Goal: Task Accomplishment & Management: Complete application form

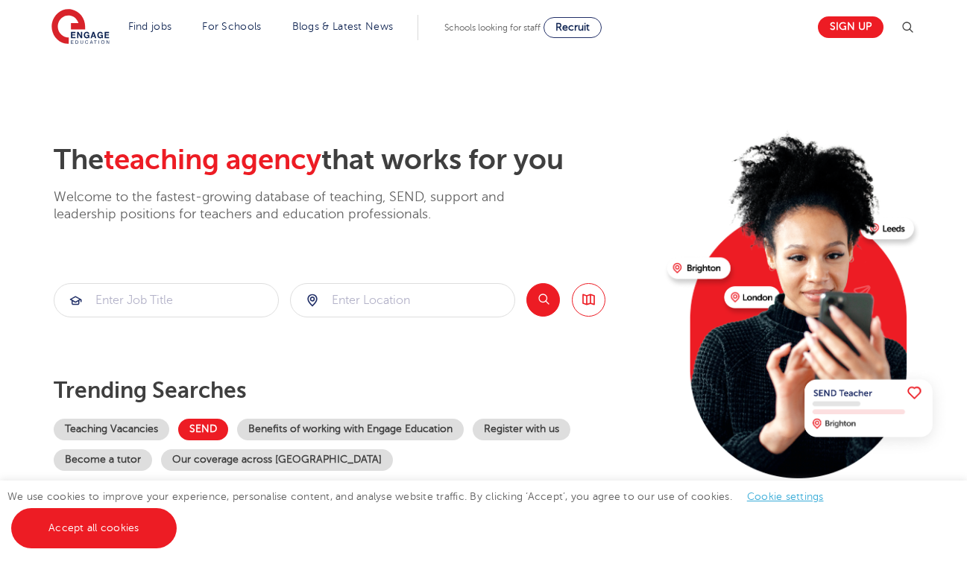
click at [218, 430] on link "SEND" at bounding box center [203, 430] width 50 height 22
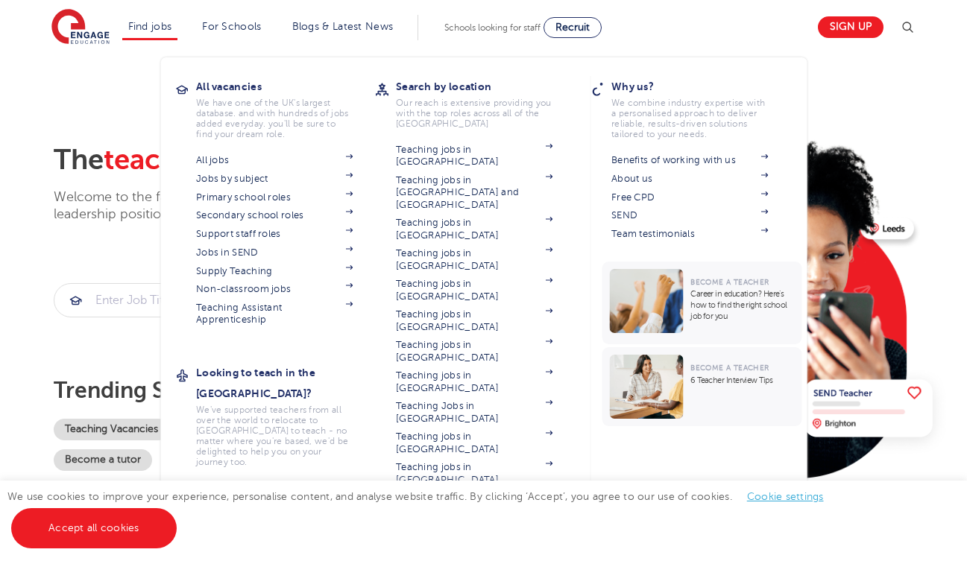
click at [143, 31] on link "Find jobs" at bounding box center [150, 26] width 44 height 11
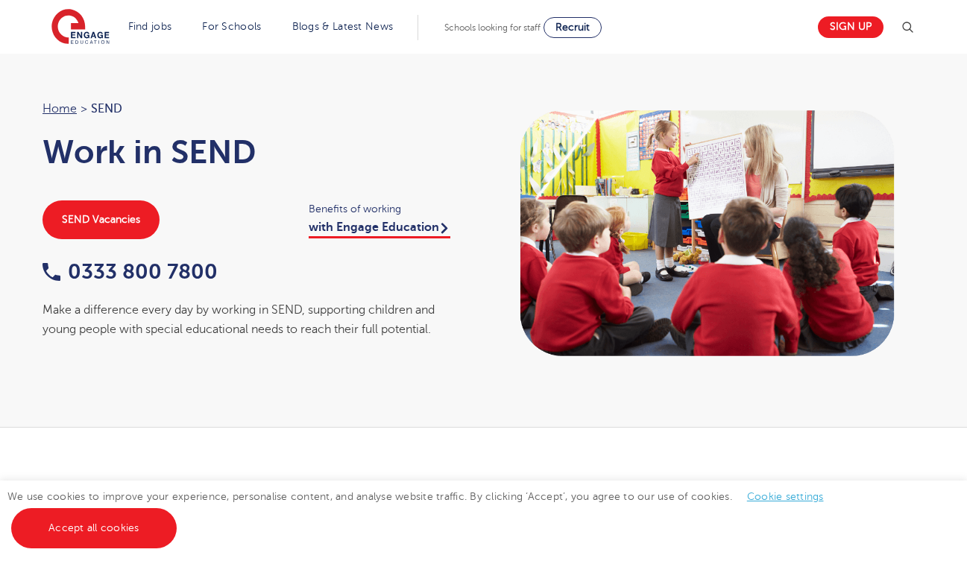
scroll to position [26, 0]
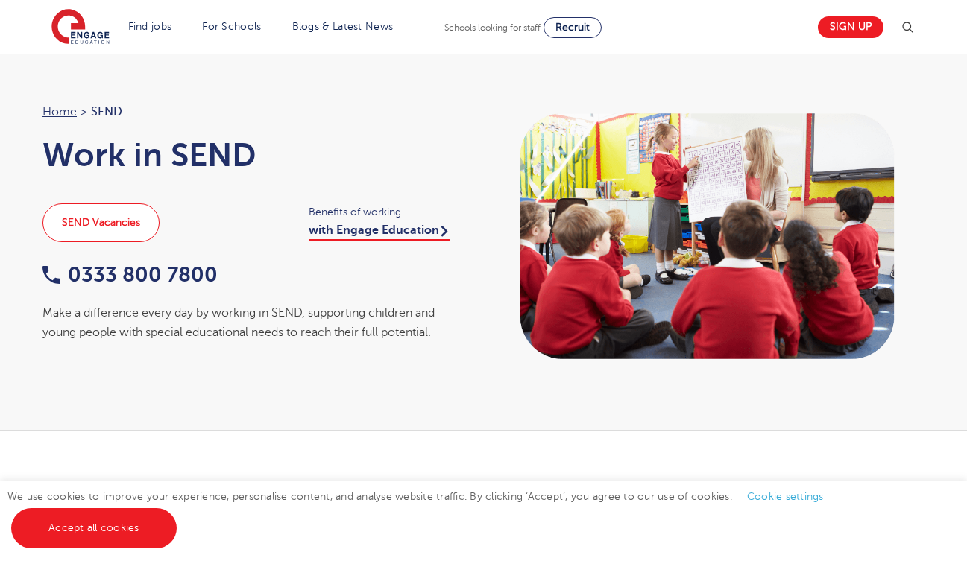
click at [120, 224] on link "SEND Vacancies" at bounding box center [101, 223] width 117 height 39
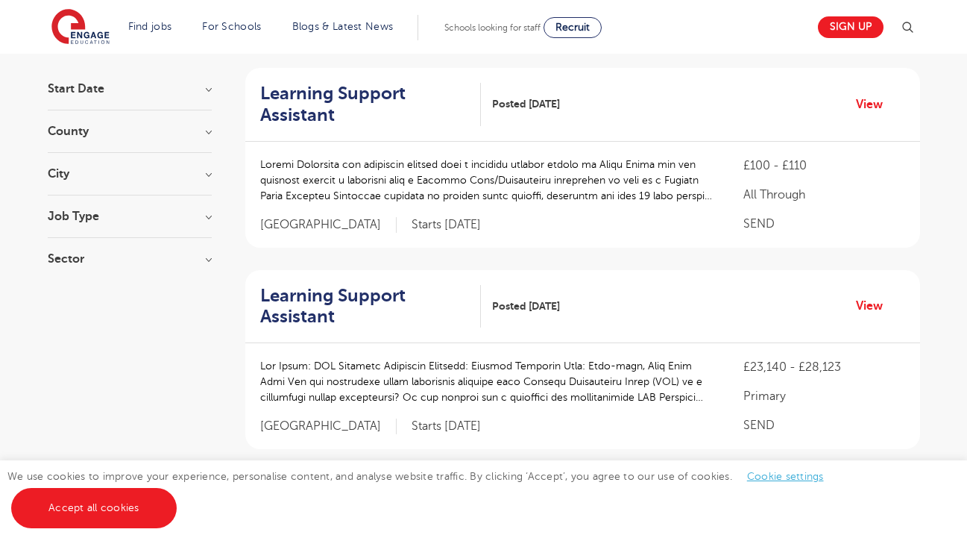
scroll to position [142, 0]
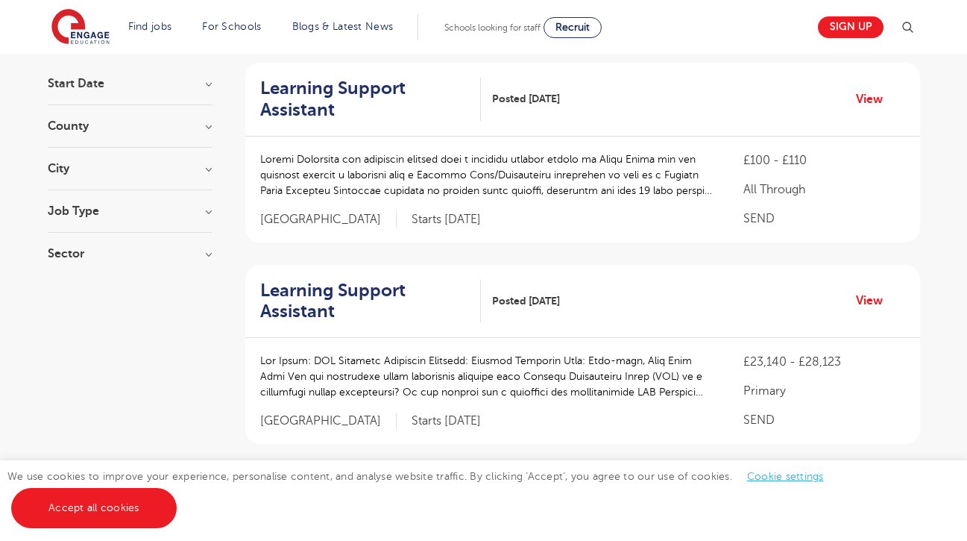
click at [191, 214] on h3 "Job Type" at bounding box center [130, 211] width 164 height 12
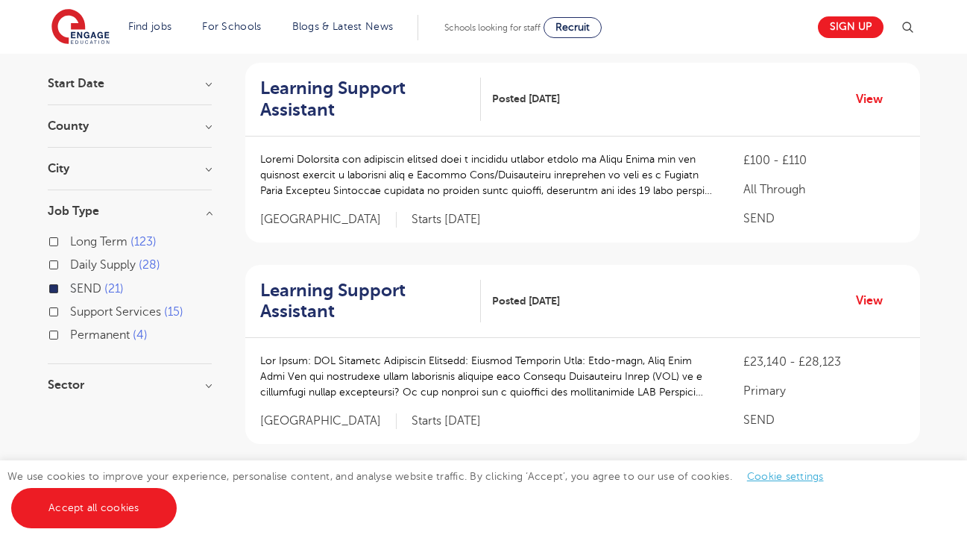
click at [184, 174] on div "City Leeds 5 Kirklees 3 Islington 2 Lambeth 2 Three Rivers 2 Show more" at bounding box center [130, 177] width 164 height 28
click at [183, 159] on section "Start Date October 12 November 8 January 1 Show more County Hertfordshire 5 Lee…" at bounding box center [130, 242] width 164 height 328
click at [207, 162] on section "Start Date October 12 November 8 January 1 Show more County Hertfordshire 5 Lee…" at bounding box center [130, 242] width 164 height 328
click at [208, 169] on h3 "City" at bounding box center [130, 169] width 164 height 12
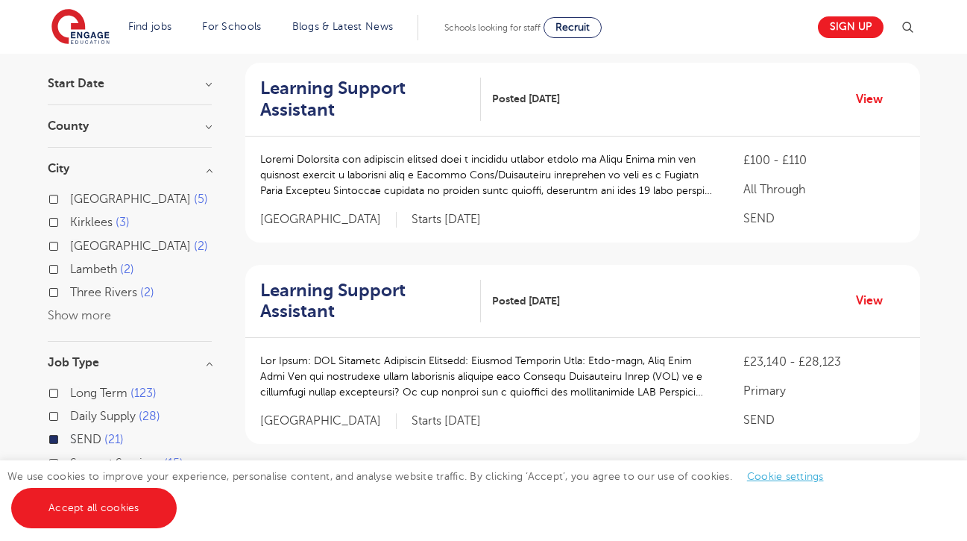
click at [78, 321] on div "Leeds 5 Kirklees 3 Islington 2 Lambeth 2 Three Rivers 2 Show more" at bounding box center [130, 257] width 164 height 136
click at [80, 315] on button "Show more" at bounding box center [79, 315] width 63 height 13
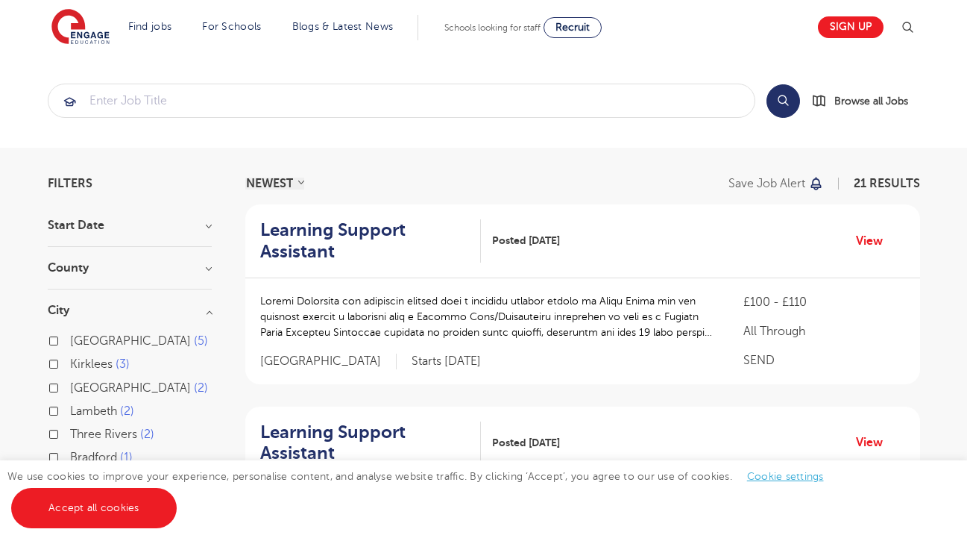
scroll to position [0, 0]
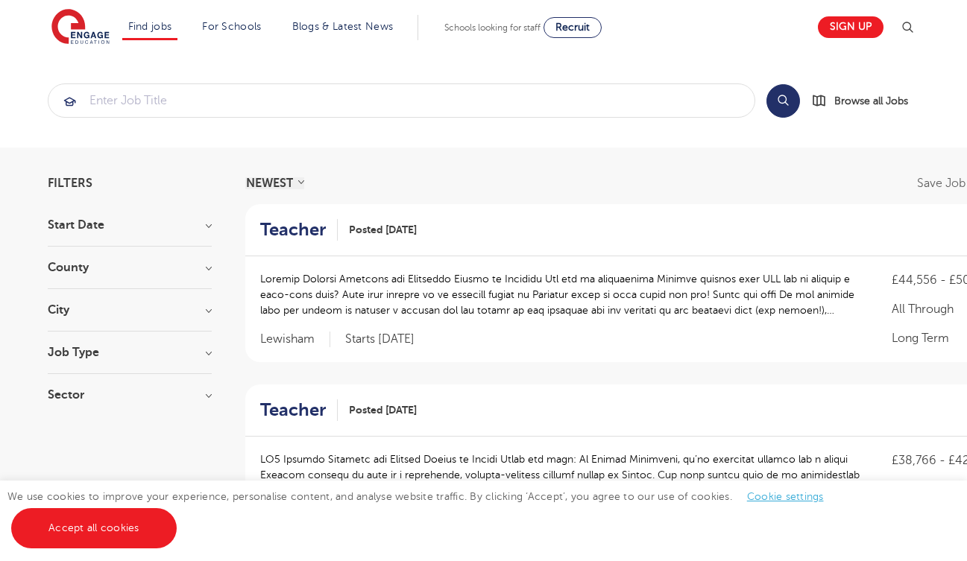
click at [92, 274] on div "County London 505 Hertfordshire 120 Leeds 33 West Sussex 13 Brighton & Hove 9 S…" at bounding box center [130, 276] width 164 height 28
click at [173, 279] on div "County London 505 Hertfordshire 120 Leeds 33 West Sussex 13 Brighton & Hove 9 S…" at bounding box center [130, 276] width 164 height 28
click at [210, 318] on div "City Hounslow 62 Leeds 33 Wandsworth 32 Broxbourne 31 Ealing 31 Show more" at bounding box center [130, 318] width 164 height 28
click at [210, 311] on h3 "City" at bounding box center [130, 310] width 164 height 12
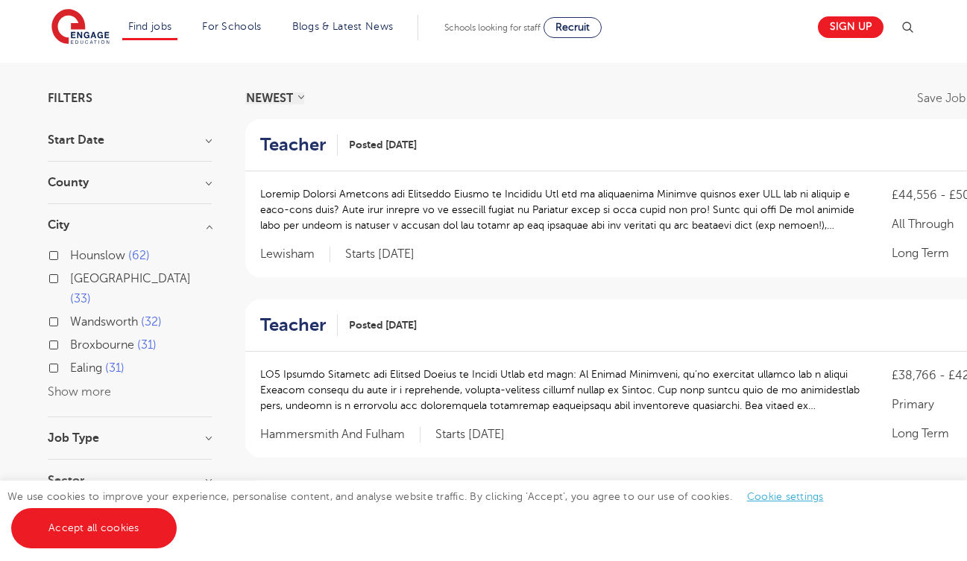
scroll to position [108, 0]
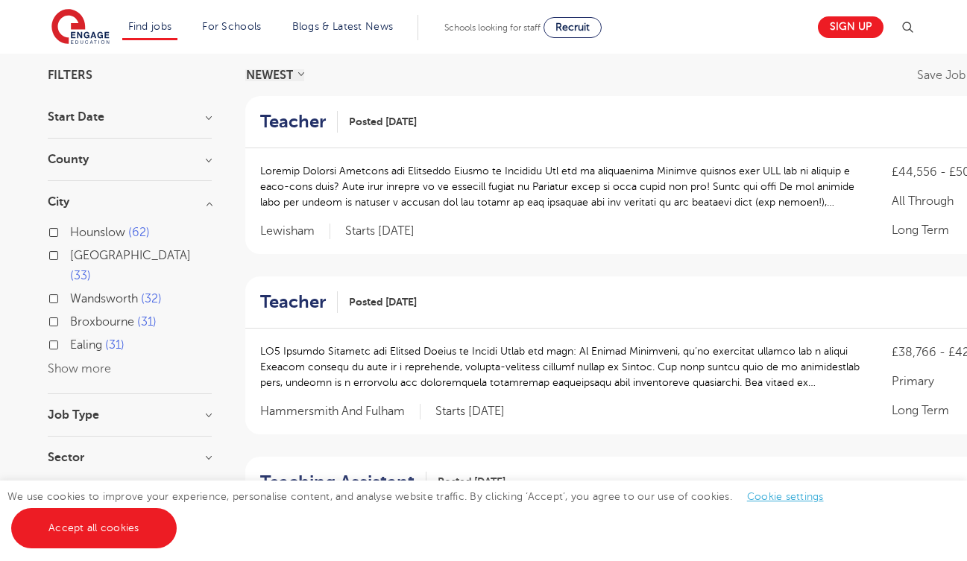
click at [84, 362] on button "Show more" at bounding box center [79, 368] width 63 height 13
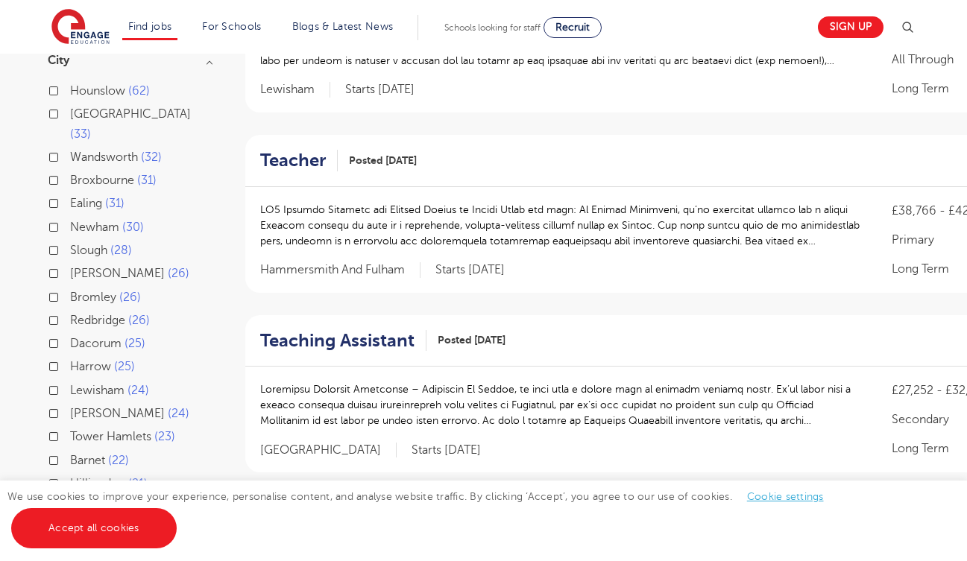
scroll to position [254, 0]
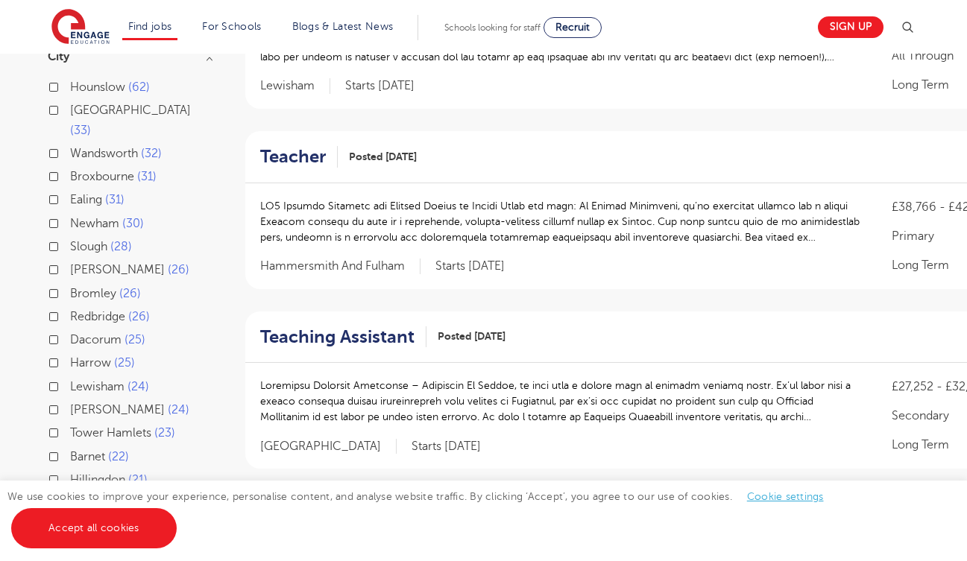
click at [70, 307] on label "Redbridge 26" at bounding box center [110, 316] width 80 height 19
click at [70, 310] on input "Redbridge 26" at bounding box center [75, 315] width 10 height 10
checkbox input "true"
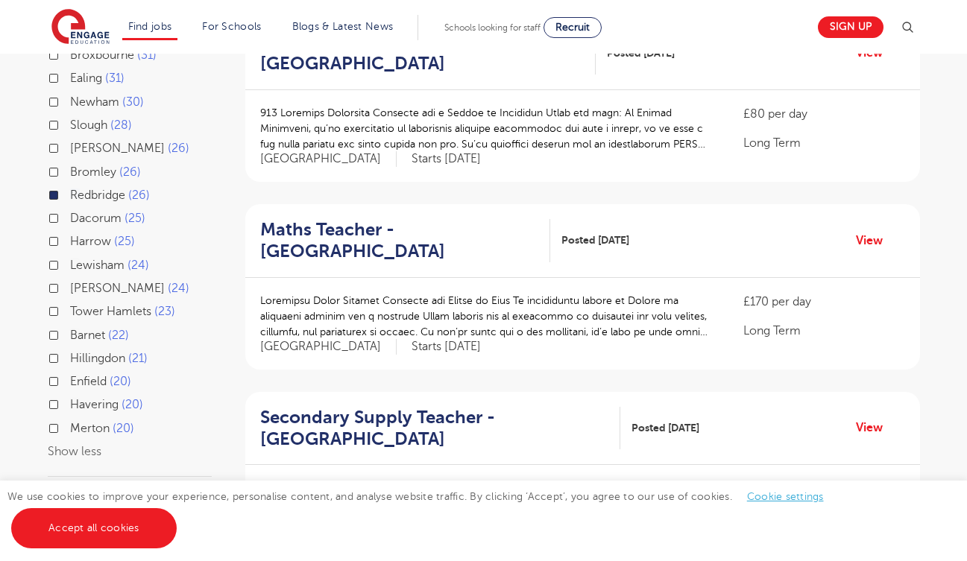
scroll to position [378, 0]
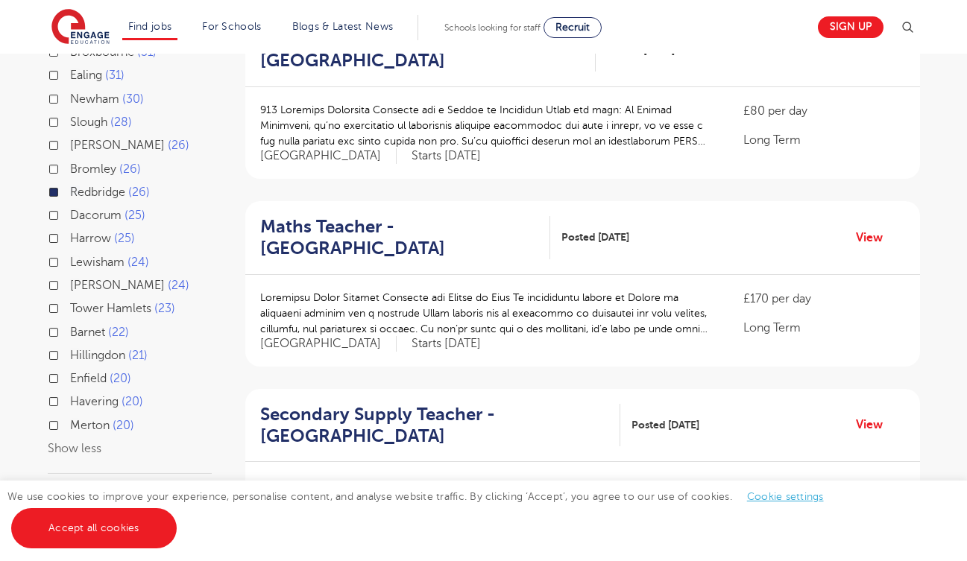
click at [70, 392] on label "Havering 20" at bounding box center [106, 401] width 73 height 19
click at [70, 395] on input "Havering 20" at bounding box center [75, 400] width 10 height 10
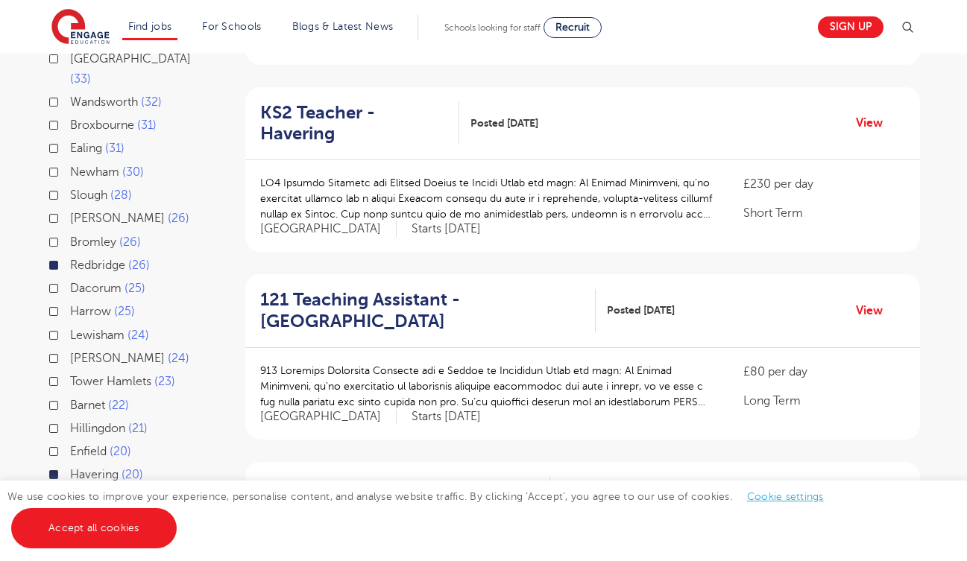
scroll to position [302, 0]
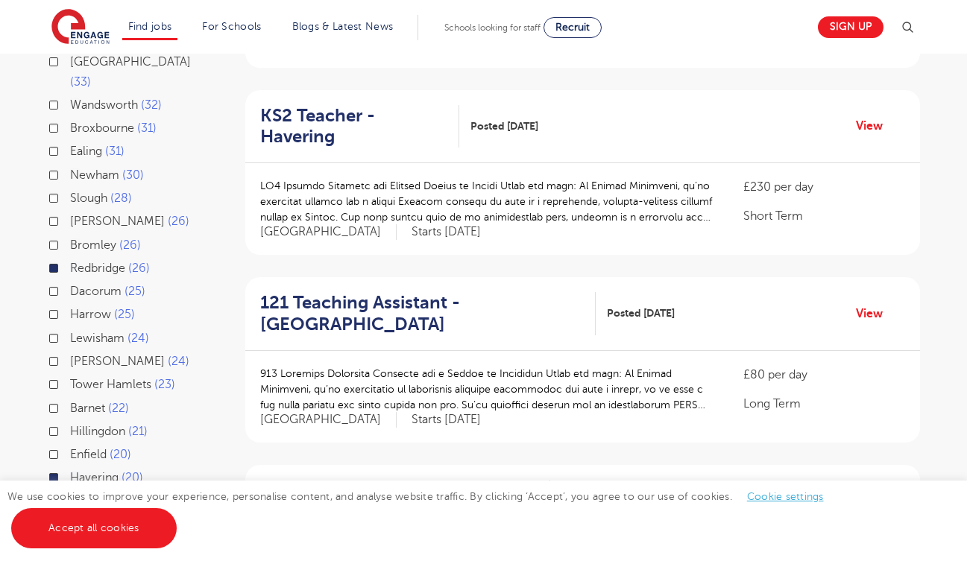
click at [70, 166] on label "Newham 30" at bounding box center [107, 175] width 74 height 19
click at [70, 169] on input "Newham 30" at bounding box center [75, 174] width 10 height 10
checkbox input "true"
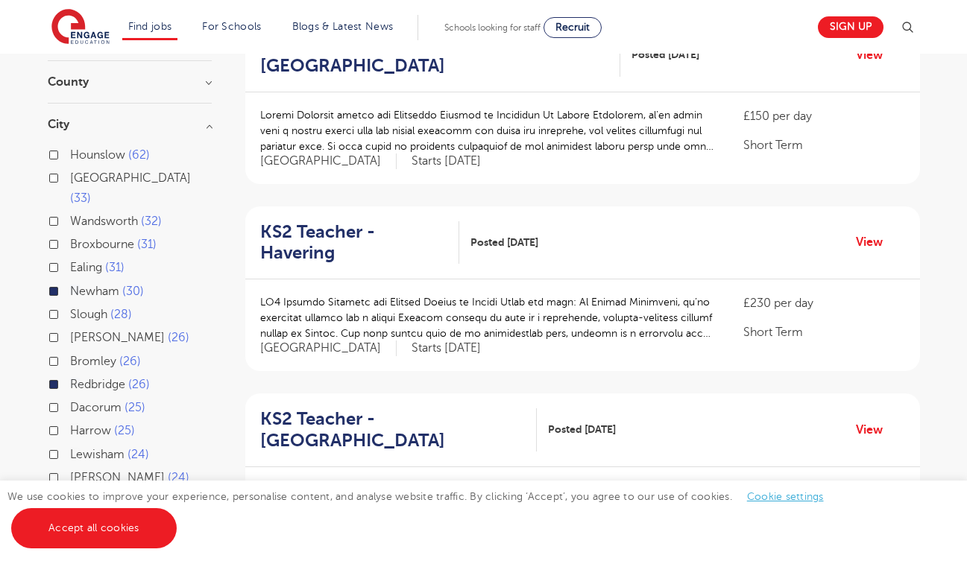
scroll to position [195, 0]
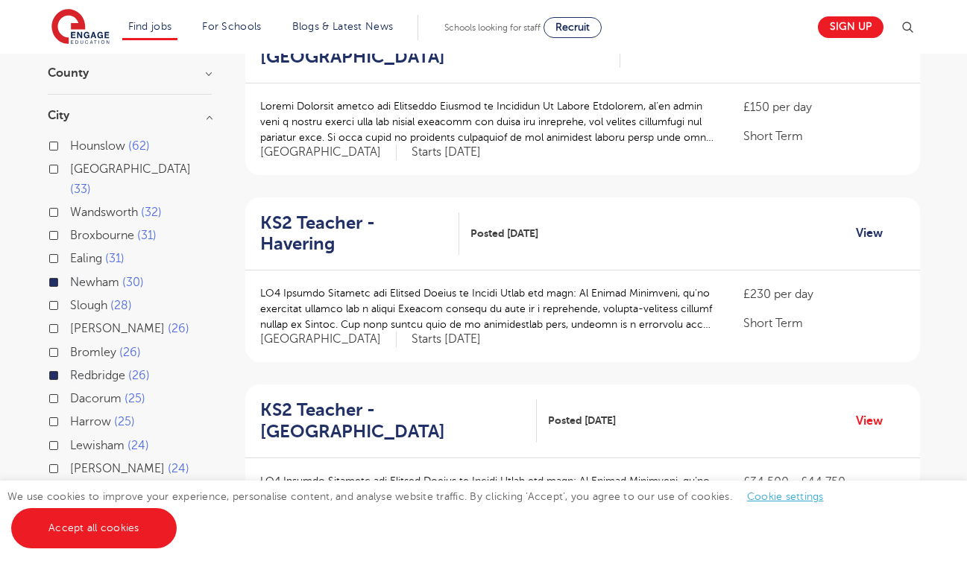
click at [871, 224] on link "View" at bounding box center [875, 233] width 38 height 19
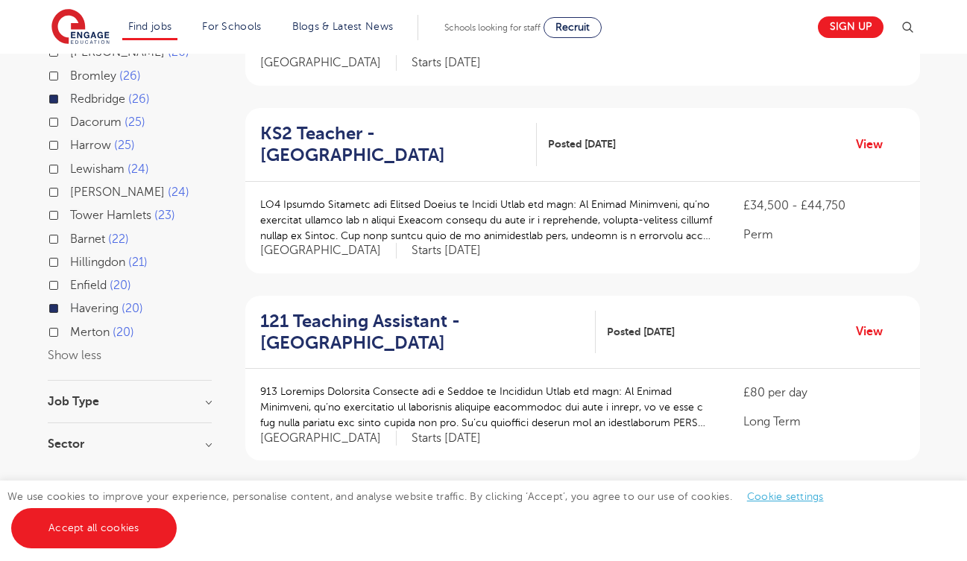
scroll to position [488, 0]
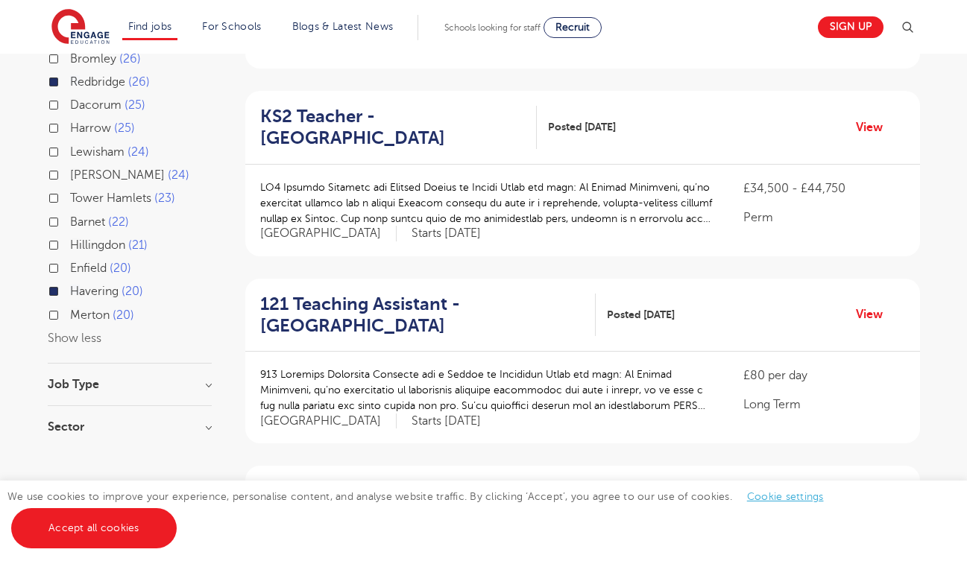
click at [863, 279] on div "121 Teaching Assistant - Redbridge Posted 06/10/25 View" at bounding box center [582, 316] width 675 height 74
click at [869, 305] on link "View" at bounding box center [875, 314] width 38 height 19
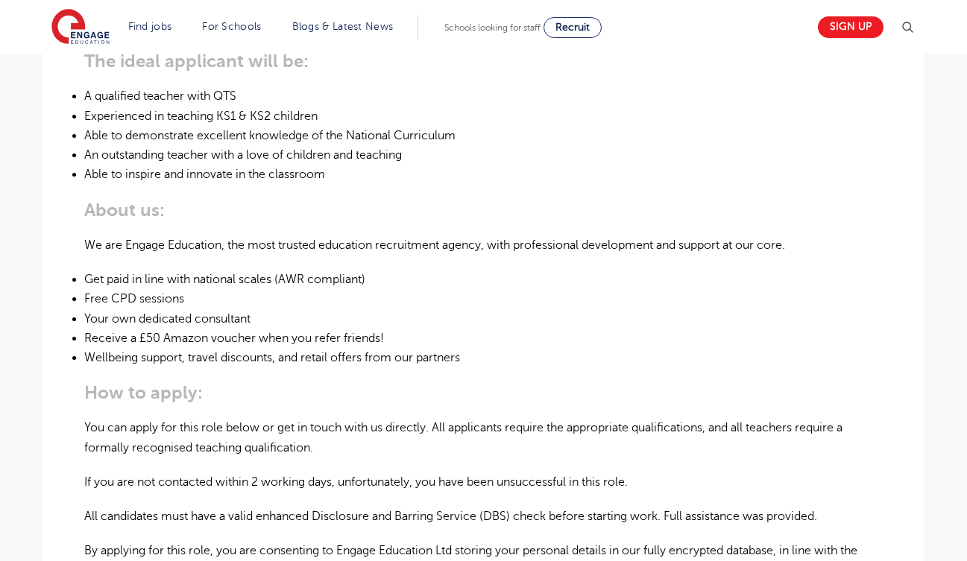
scroll to position [778, 0]
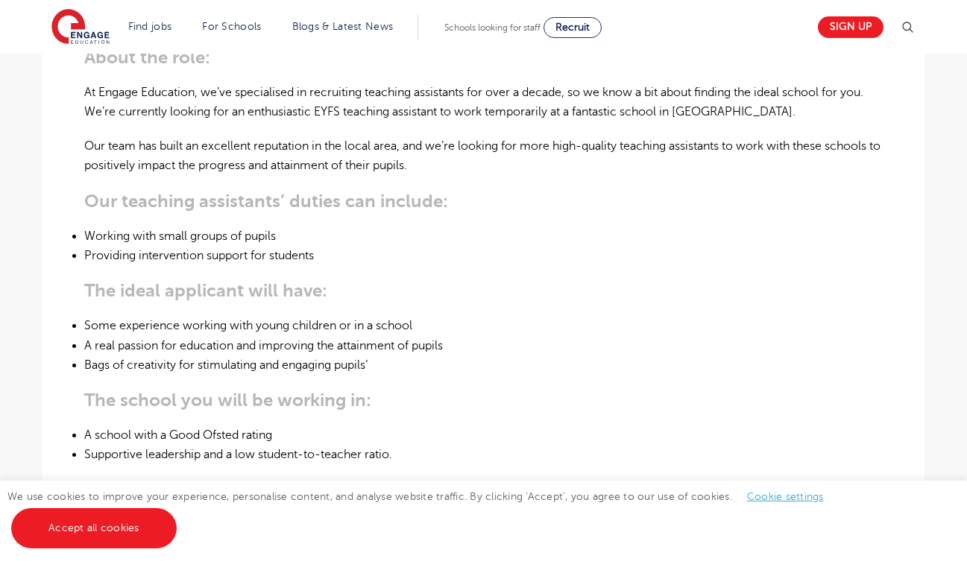
scroll to position [506, 0]
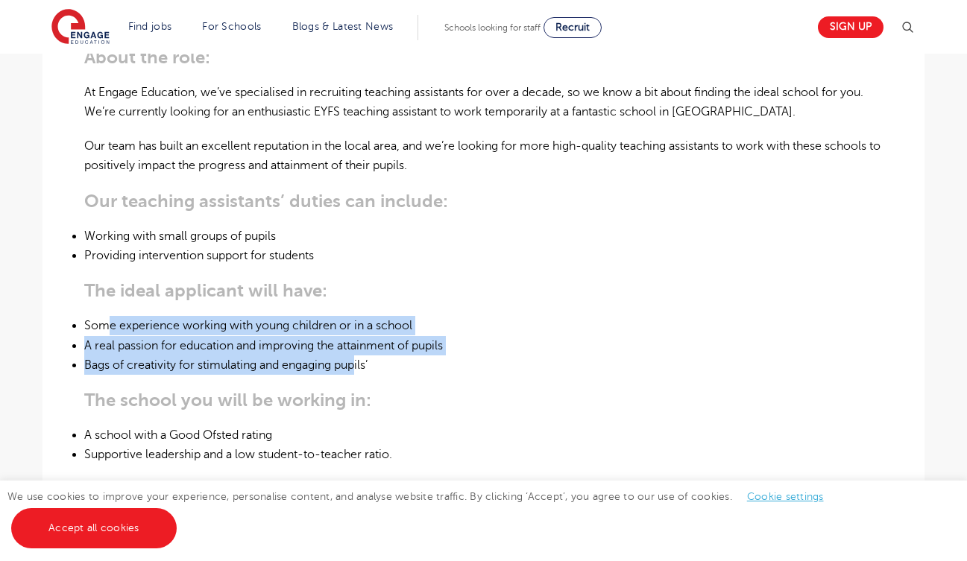
drag, startPoint x: 108, startPoint y: 286, endPoint x: 361, endPoint y: 323, distance: 255.5
click at [361, 323] on ul "Some experience working with young children or in a school A real passion for e…" at bounding box center [483, 345] width 799 height 59
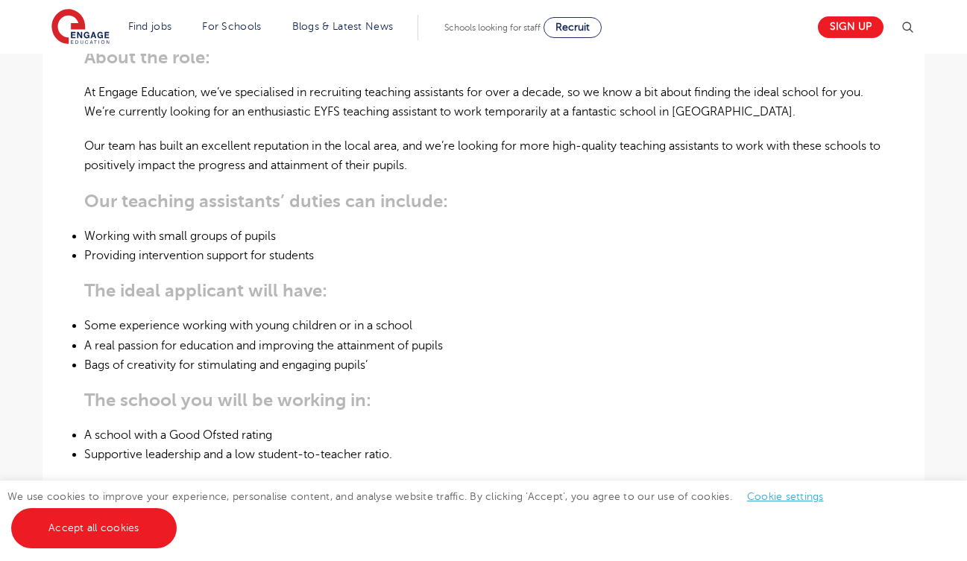
click at [380, 386] on div "121 Teaching Assistant Required for a School in Redbridge About the role: At En…" at bounding box center [483, 419] width 799 height 914
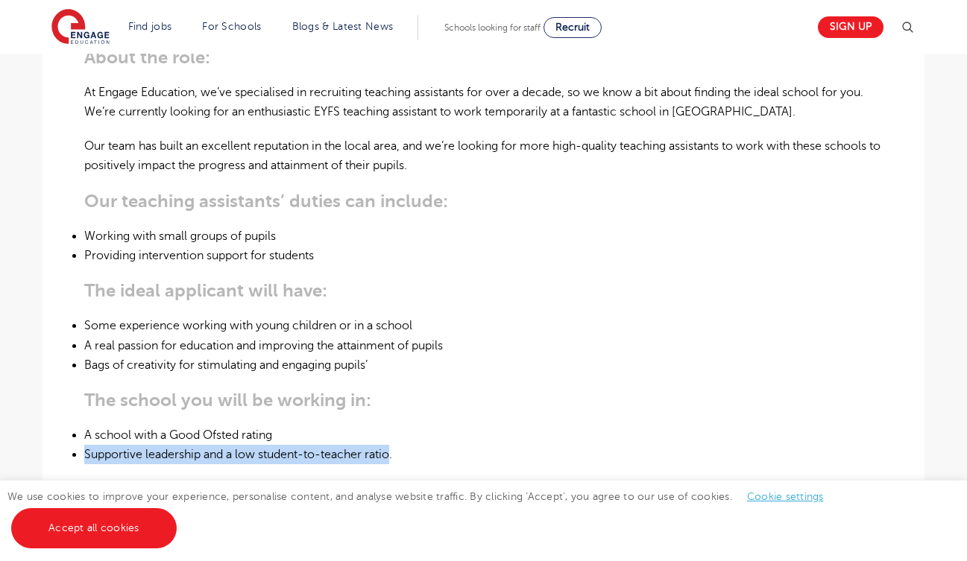
drag, startPoint x: 367, startPoint y: 392, endPoint x: 391, endPoint y: 417, distance: 34.3
click at [391, 426] on ul "A school with a Good Ofsted rating Supportive leadership and a low student-to-t…" at bounding box center [483, 446] width 799 height 40
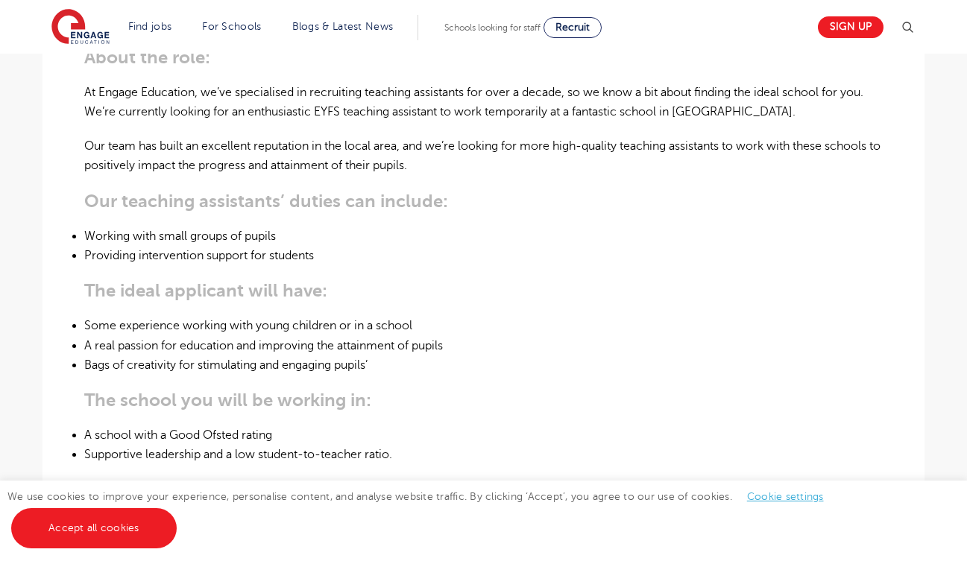
click at [419, 390] on h3 "The school you will be working in:" at bounding box center [483, 400] width 799 height 21
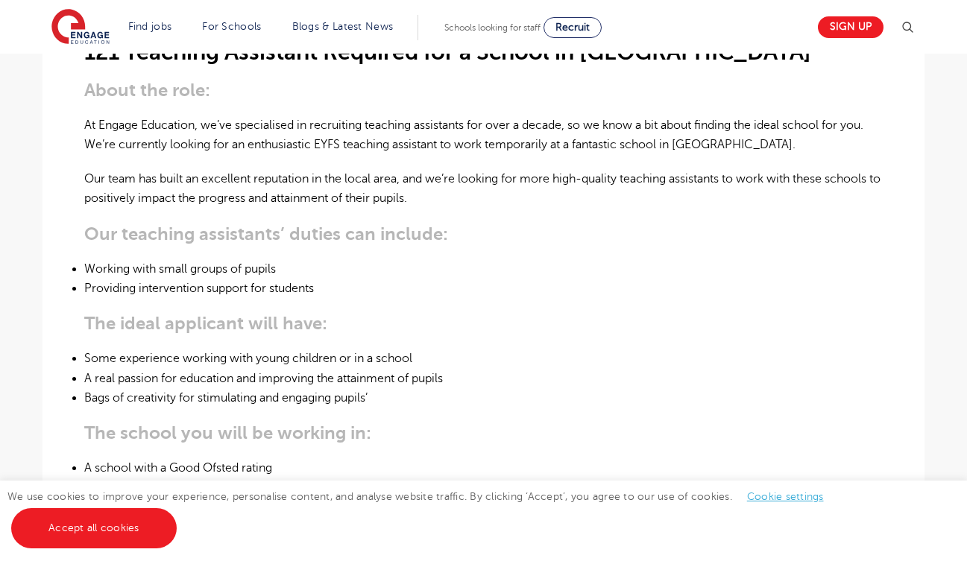
scroll to position [474, 0]
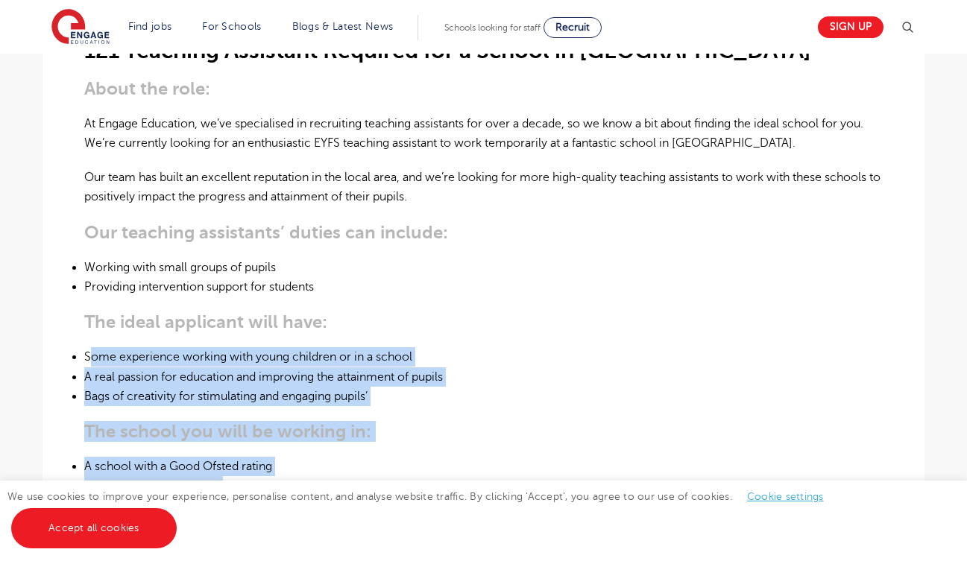
drag, startPoint x: 88, startPoint y: 320, endPoint x: 225, endPoint y: 448, distance: 187.8
click at [226, 448] on div "121 Teaching Assistant Required for a School in Redbridge About the role: At En…" at bounding box center [483, 450] width 799 height 914
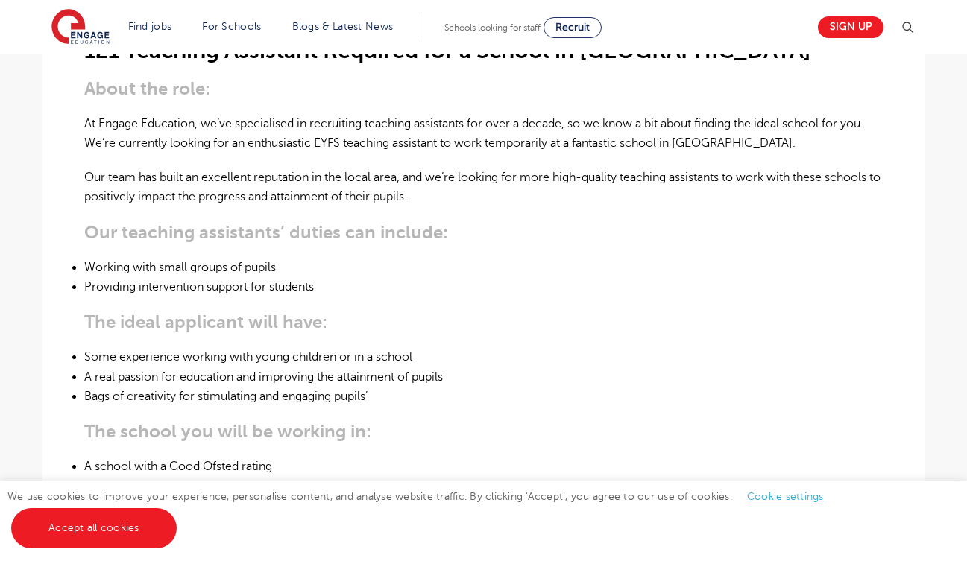
click at [306, 258] on li "Working with small groups of pupils" at bounding box center [483, 267] width 799 height 19
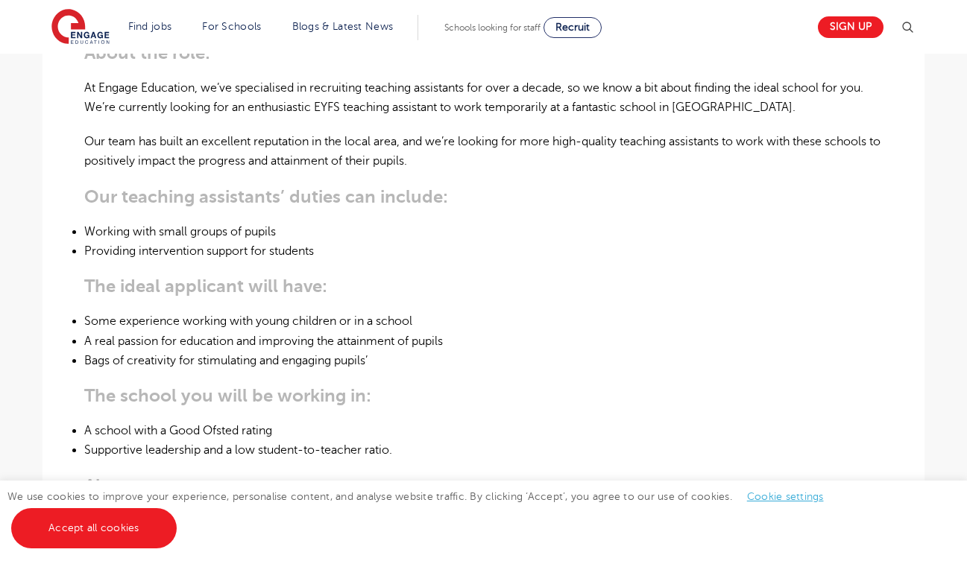
scroll to position [516, 0]
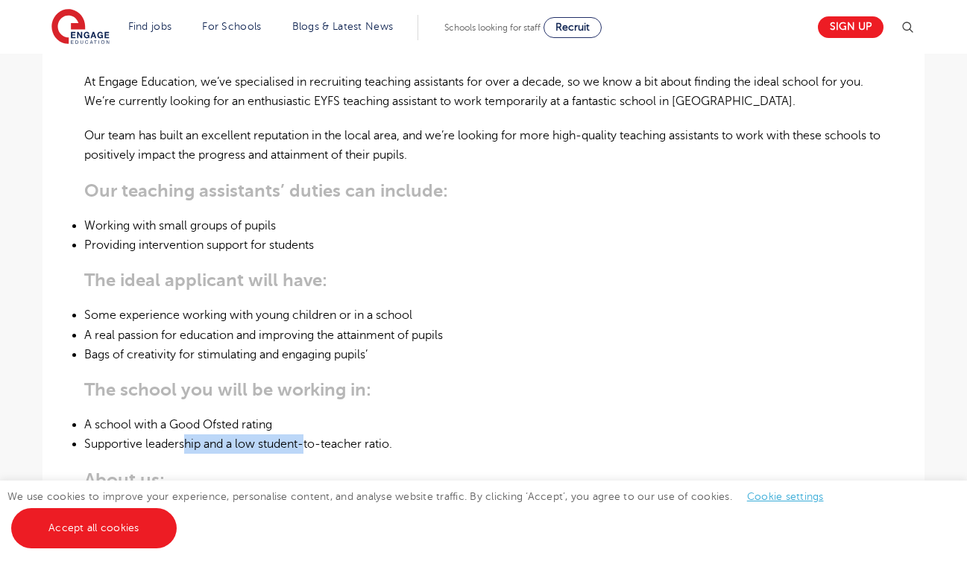
drag, startPoint x: 187, startPoint y: 405, endPoint x: 302, endPoint y: 402, distance: 114.9
click at [304, 435] on li "Supportive leadership and a low student-to-teacher ratio." at bounding box center [483, 444] width 799 height 19
click at [383, 345] on li "Bags of creativity for stimulating and engaging pupils’" at bounding box center [483, 354] width 799 height 19
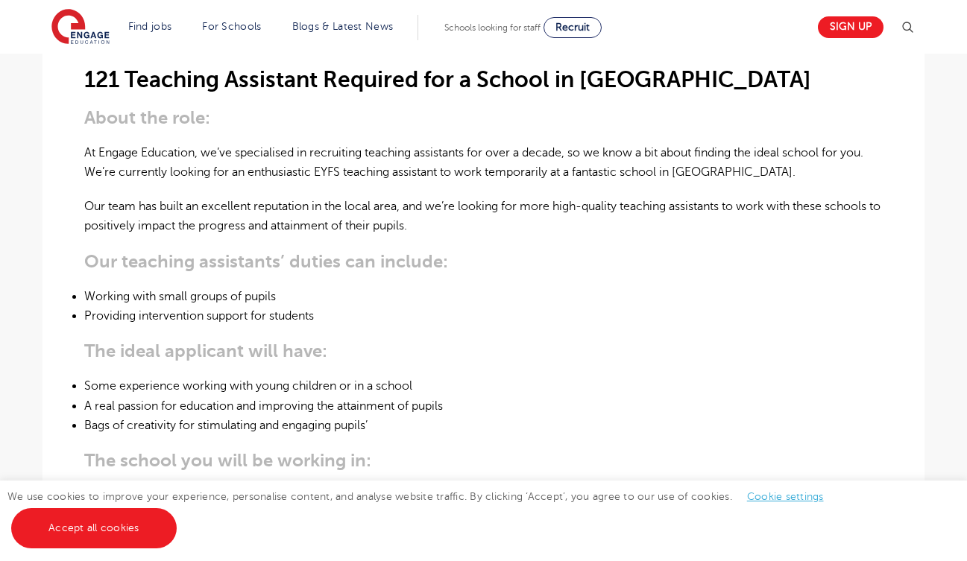
scroll to position [355, 0]
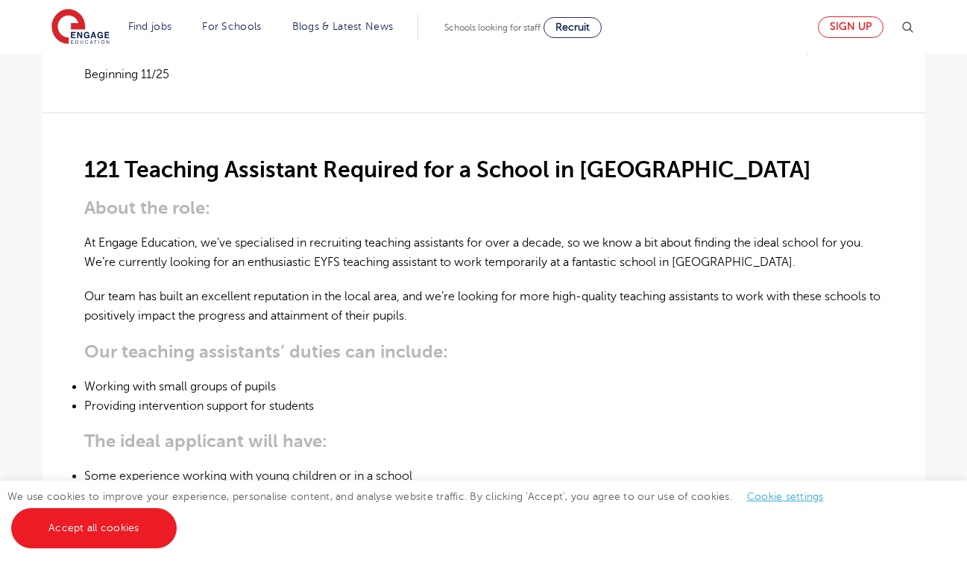
click at [833, 25] on link "Sign up" at bounding box center [851, 27] width 66 height 22
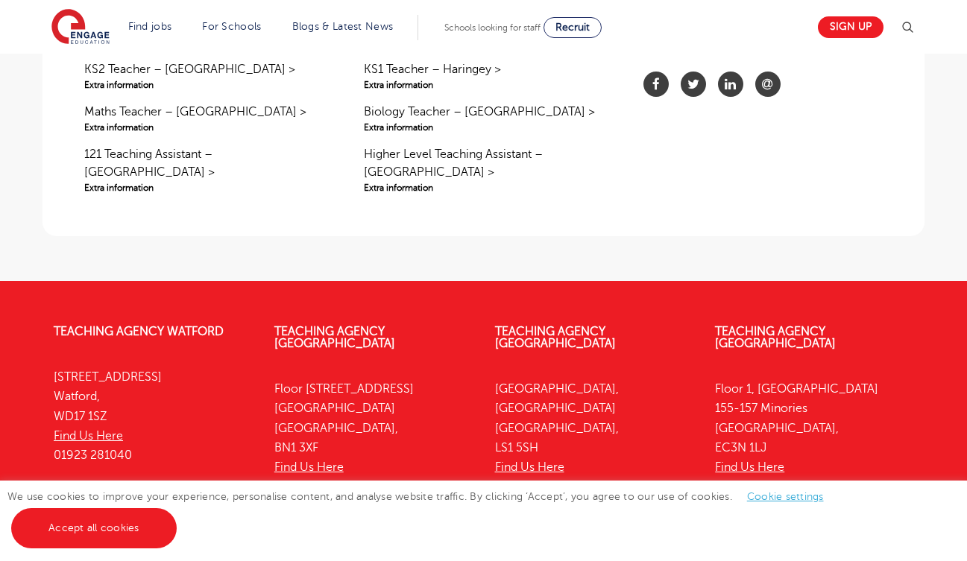
scroll to position [1159, 0]
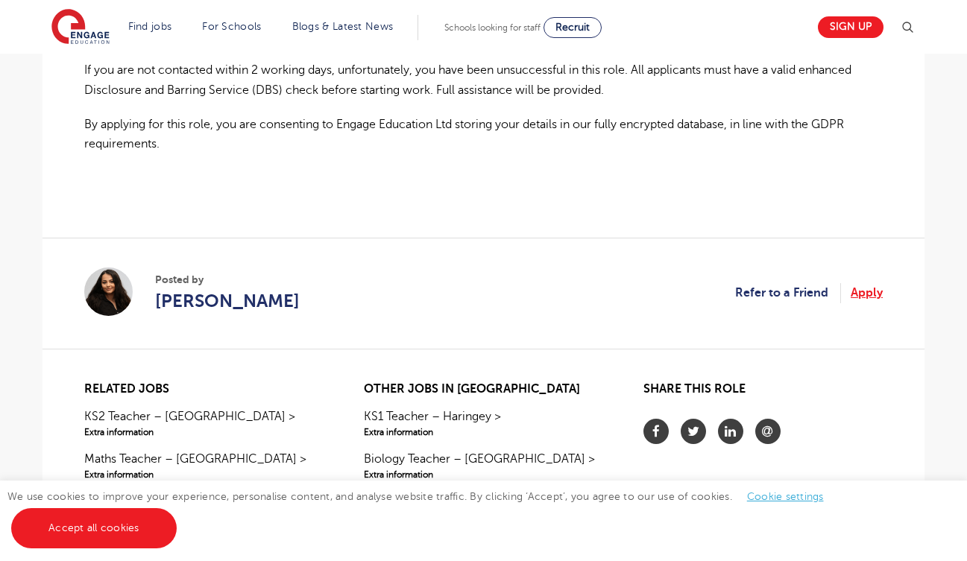
click at [868, 283] on link "Apply" at bounding box center [867, 292] width 32 height 19
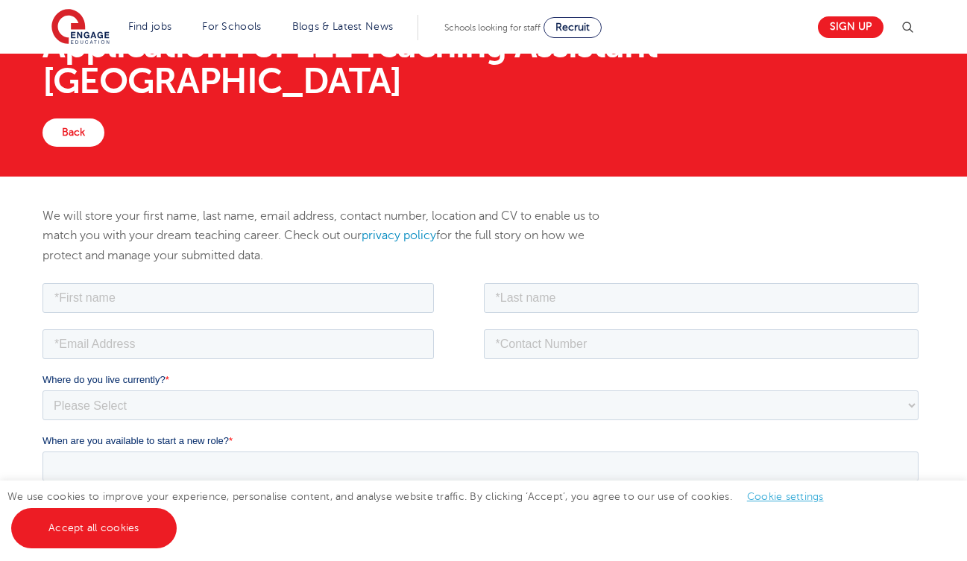
scroll to position [124, 0]
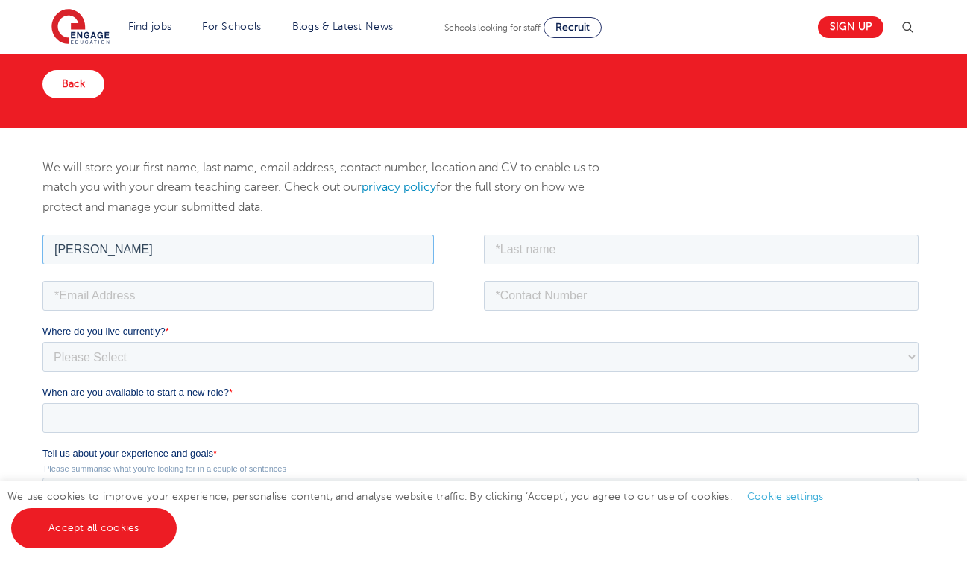
type input "[PERSON_NAME]"
type input "Punchi"
type input "[EMAIL_ADDRESS][DOMAIN_NAME]"
type input "07842193370"
select select "UK"
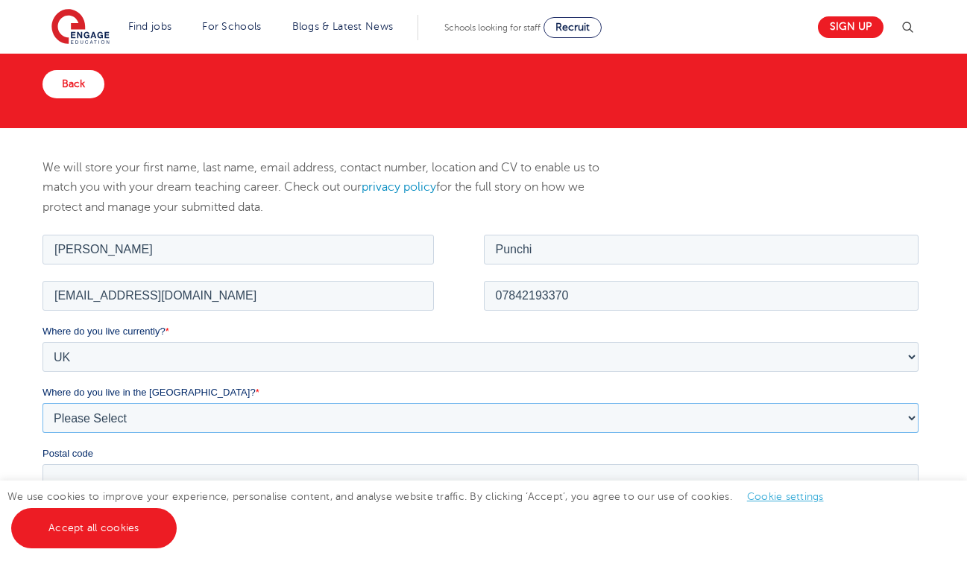
select select "[GEOGRAPHIC_DATA]"
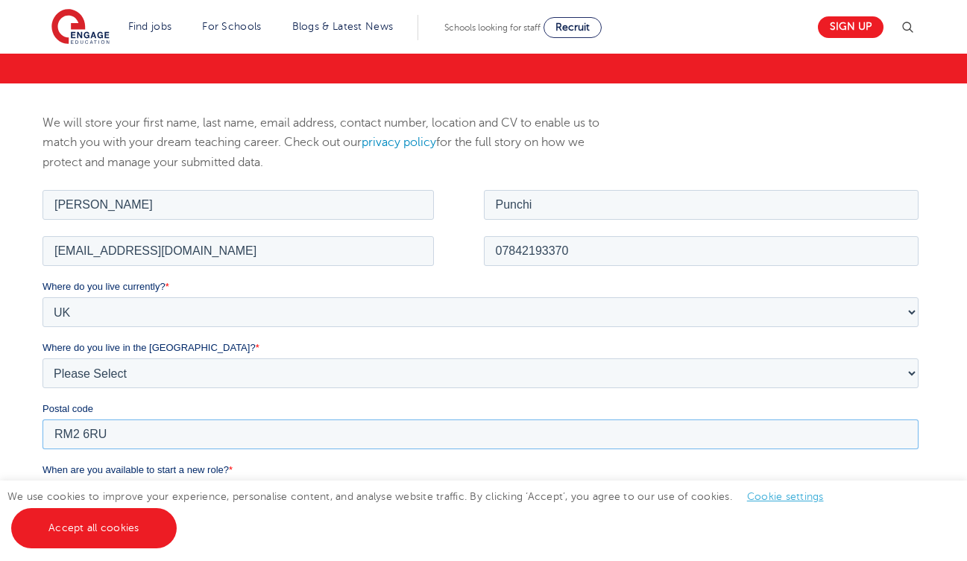
scroll to position [252, 0]
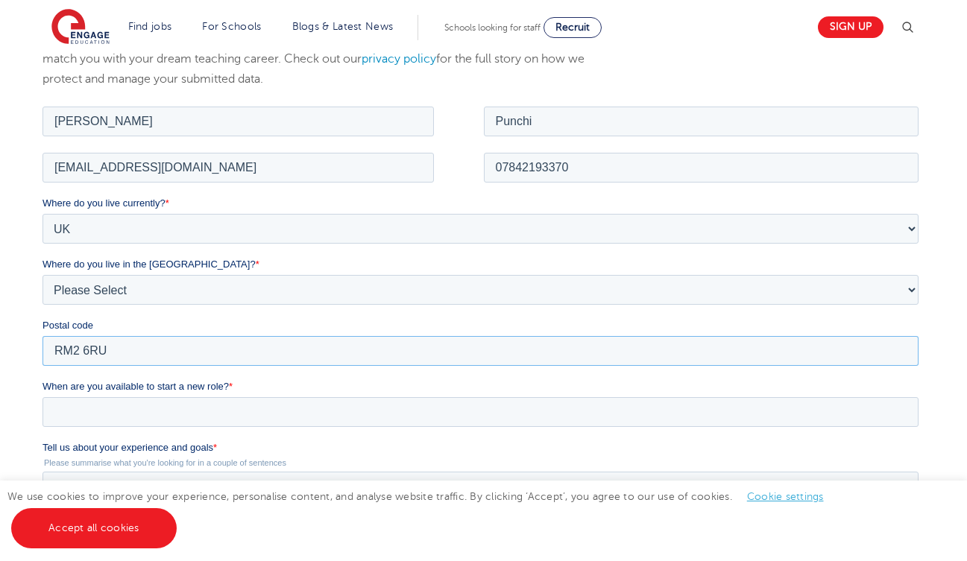
type input "RM2 6RU"
click at [414, 412] on input "When are you available to start a new role? *" at bounding box center [481, 412] width 876 height 30
type div "[DATE]"
type input "[DATE]"
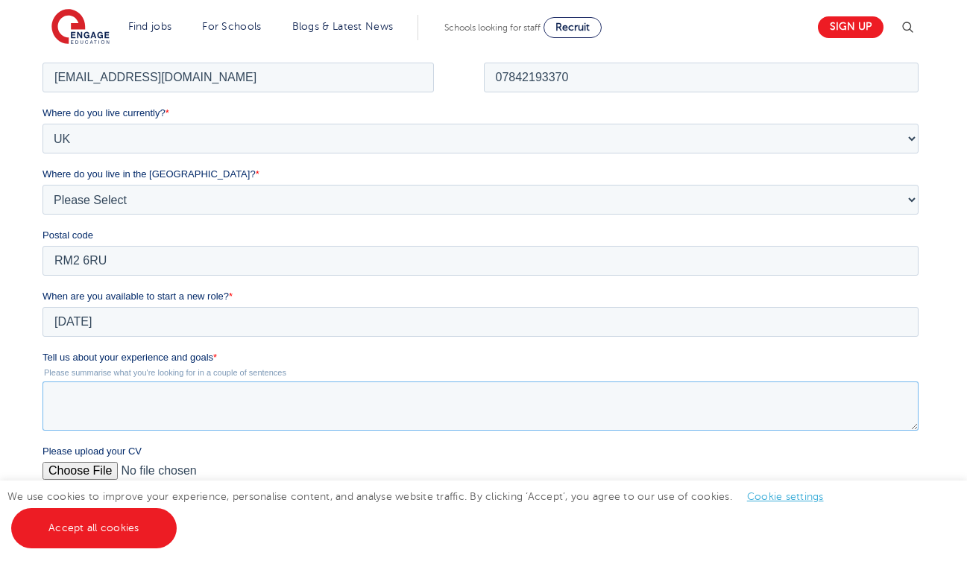
click at [264, 401] on textarea "Tell us about your experience and goals *" at bounding box center [481, 405] width 876 height 49
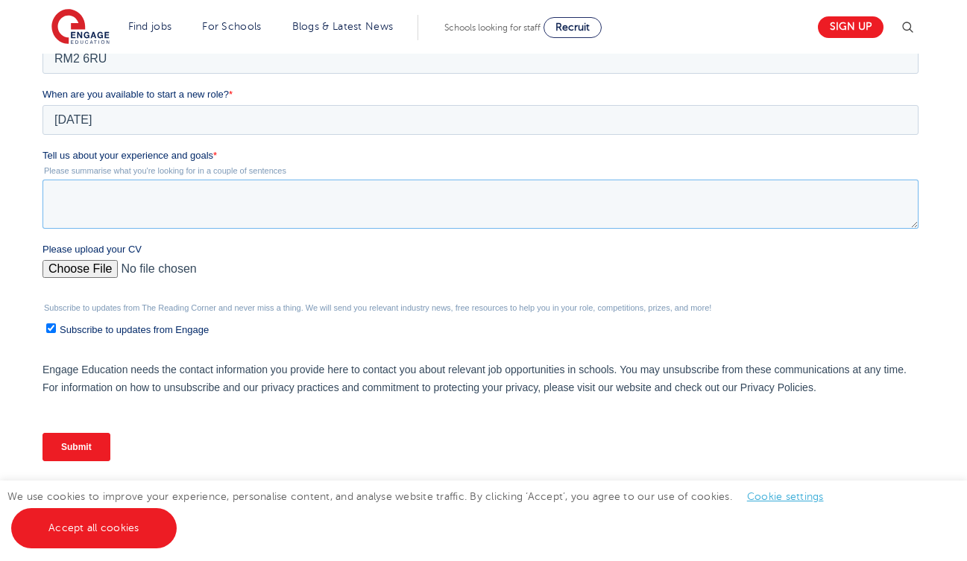
scroll to position [534, 0]
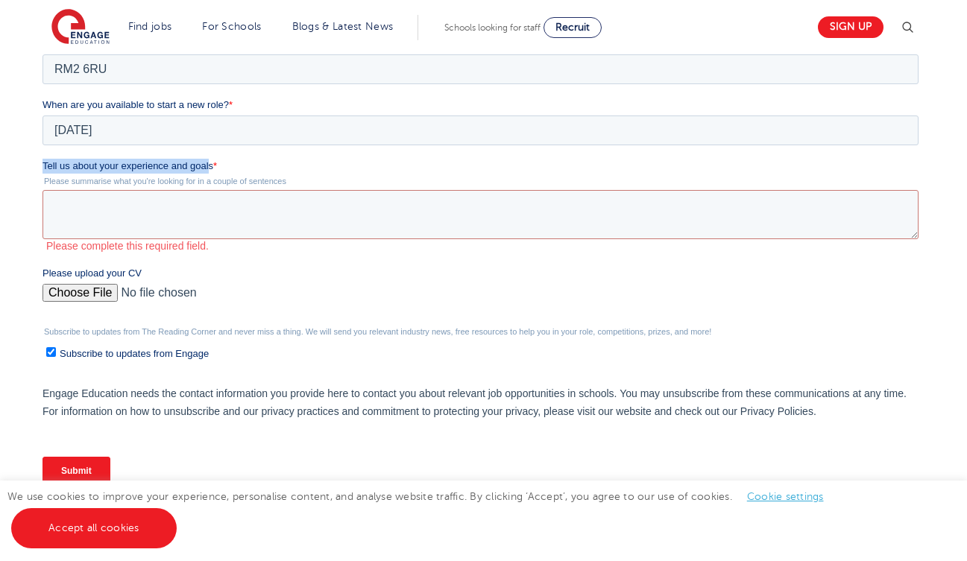
drag, startPoint x: 210, startPoint y: 166, endPoint x: 41, endPoint y: 166, distance: 168.5
click at [43, 166] on html "Job Position Job Sector Job ID Job Number Job Owner [PERSON_NAME] Punchi [EMAIL…" at bounding box center [484, 167] width 882 height 690
click at [345, 216] on textarea "Tell us about your experience and goals *" at bounding box center [481, 214] width 876 height 49
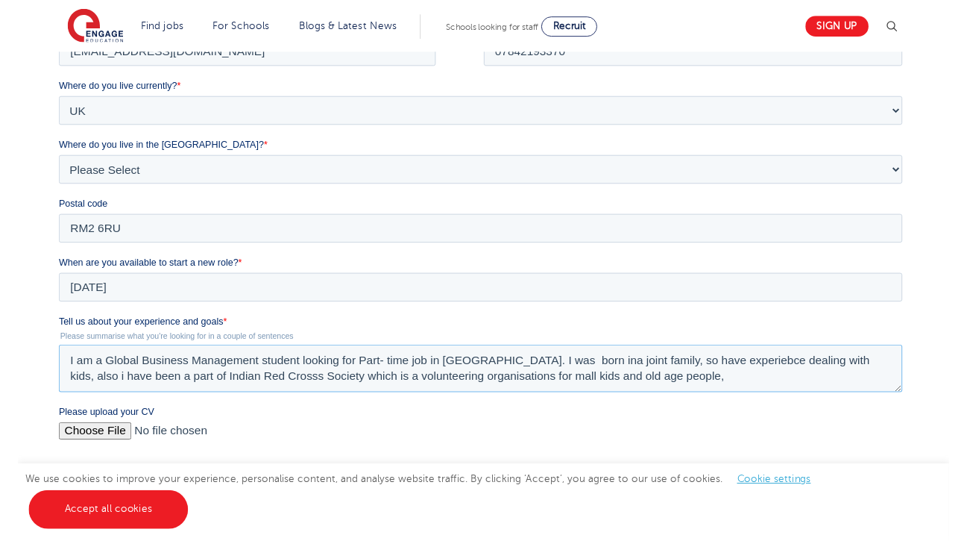
scroll to position [361, 0]
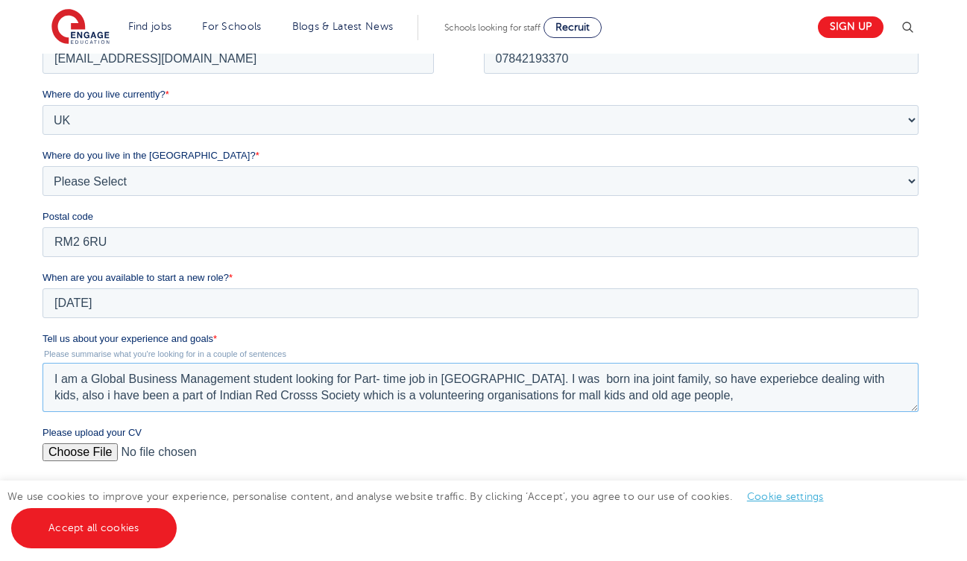
click at [380, 394] on textarea "I am a Global Business Management student looking for Part- time job in [GEOGRA…" at bounding box center [481, 387] width 876 height 49
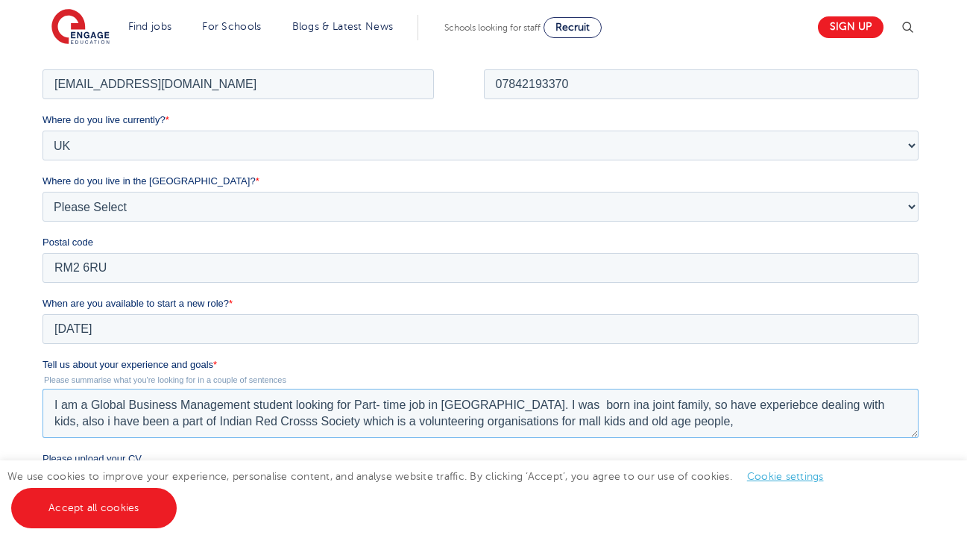
scroll to position [333, 0]
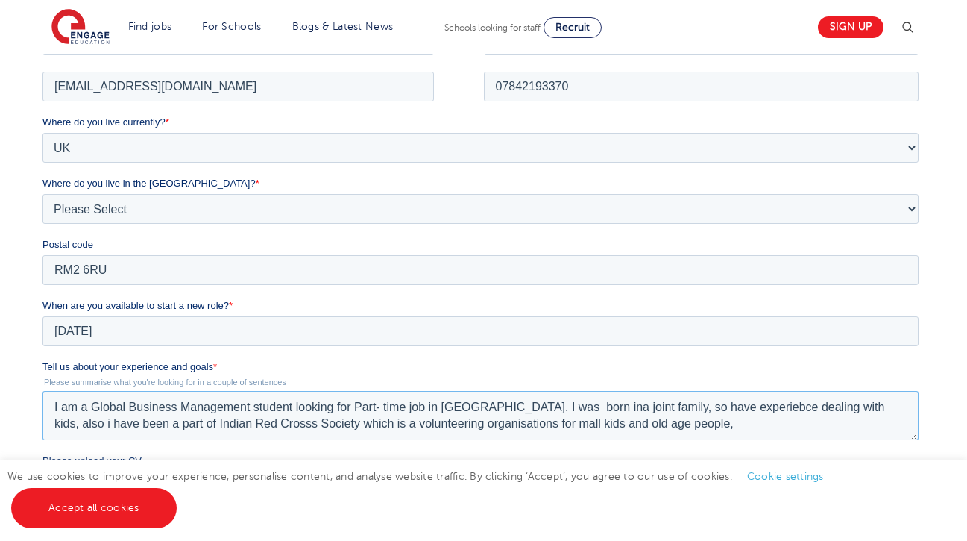
click at [491, 425] on textarea "I am a Global Business Management student looking for Part- time job in [GEOGRA…" at bounding box center [481, 414] width 876 height 49
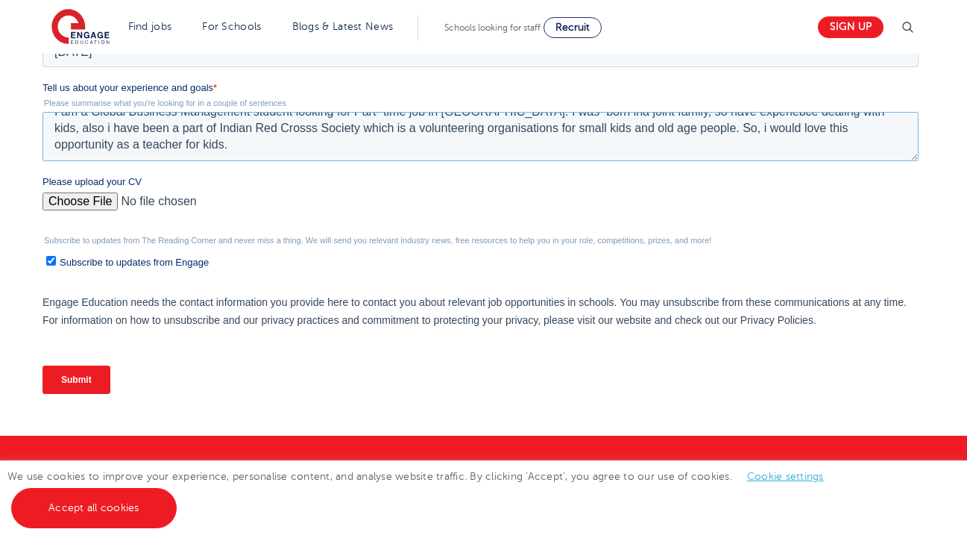
scroll to position [616, 0]
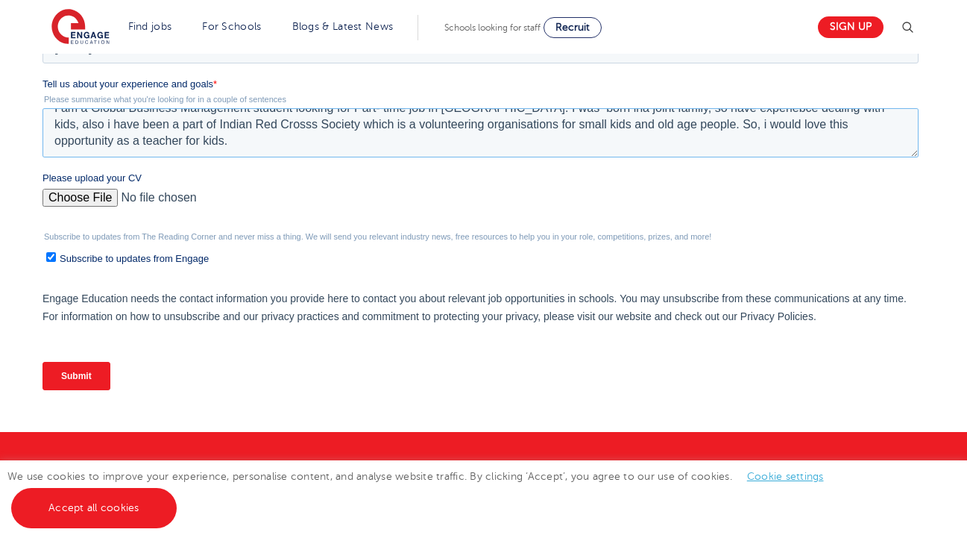
type textarea "I am a Global Business Management student looking for Part- time job in [GEOGRA…"
click at [89, 192] on input "Please upload your CV" at bounding box center [481, 204] width 876 height 30
type input "C:\fakepath\[PERSON_NAME] Cv [DATE] 2.docx"
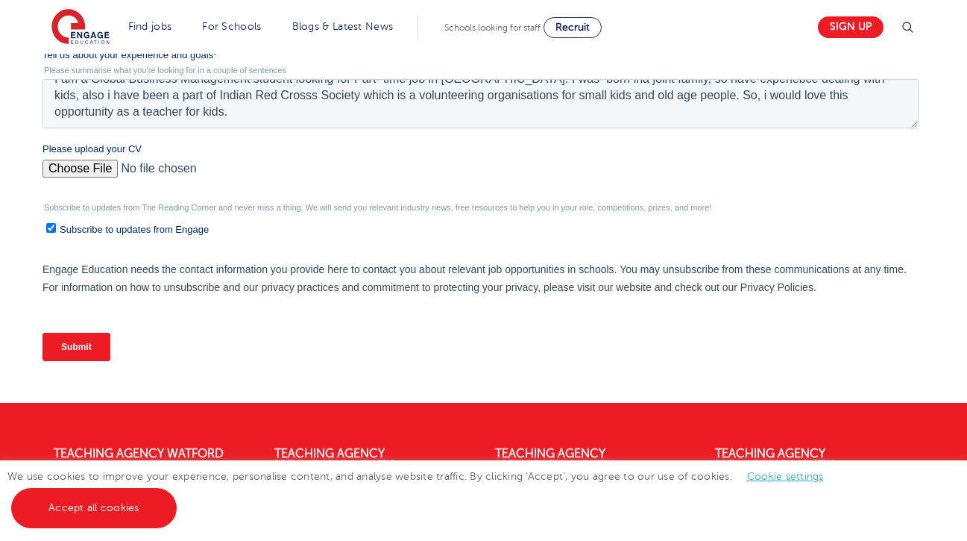
scroll to position [663, 0]
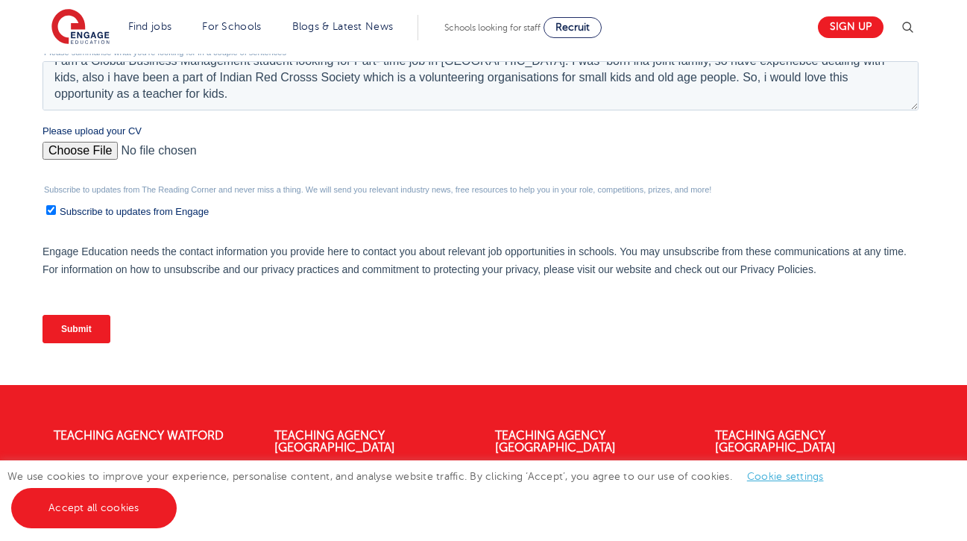
click at [94, 320] on input "Submit" at bounding box center [77, 329] width 68 height 28
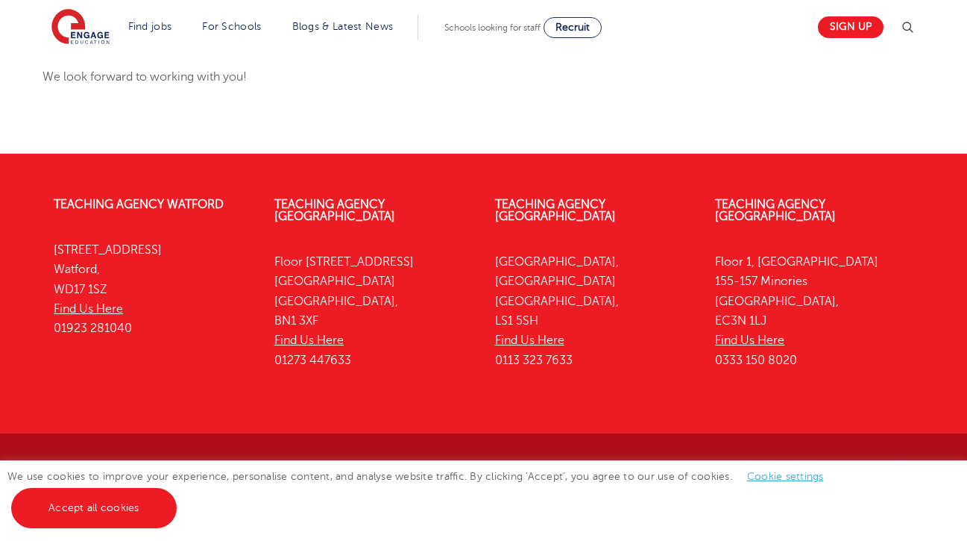
scroll to position [314, 0]
